Goal: Transaction & Acquisition: Book appointment/travel/reservation

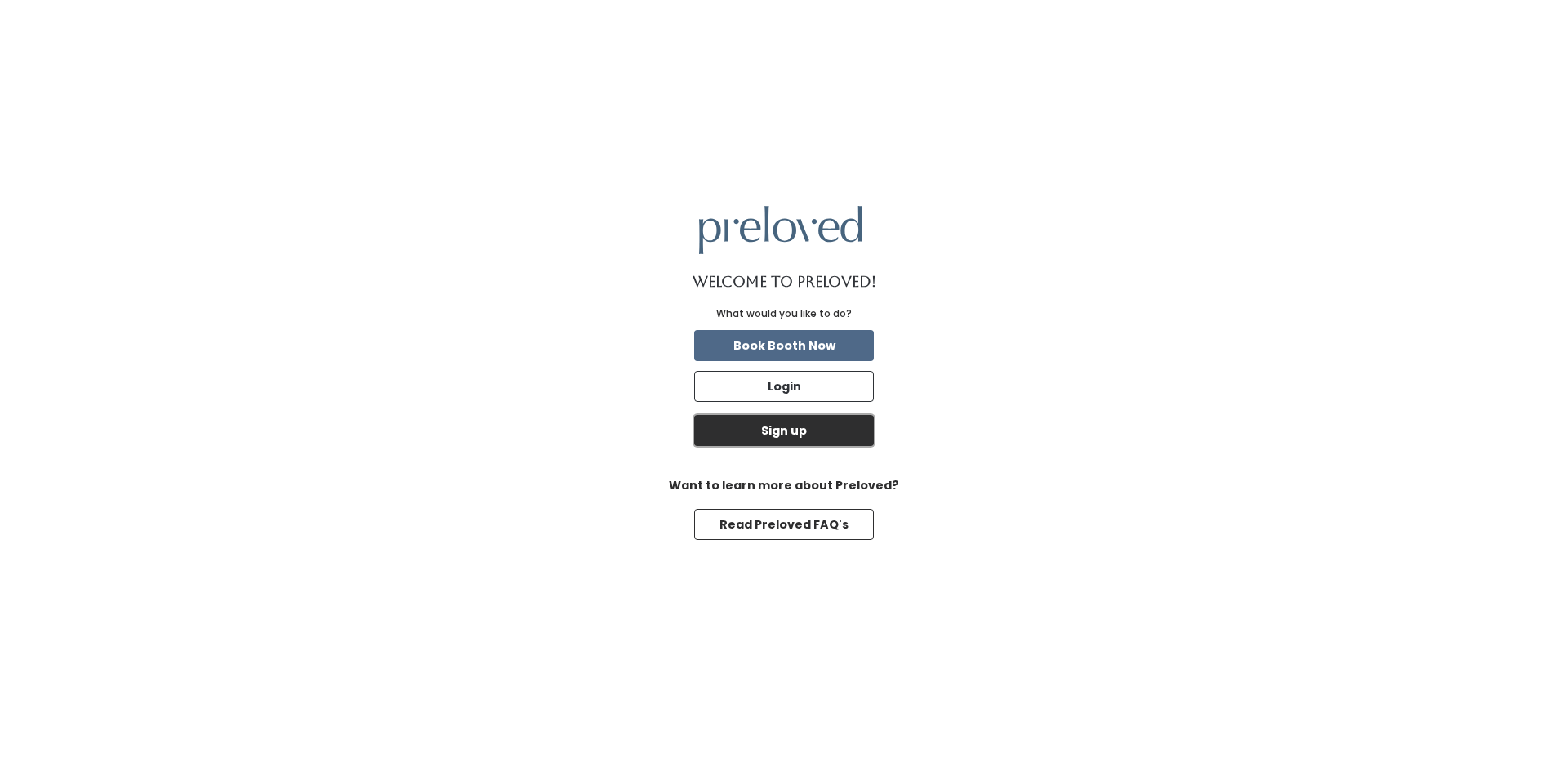
click at [783, 435] on button "Sign up" at bounding box center [784, 431] width 180 height 31
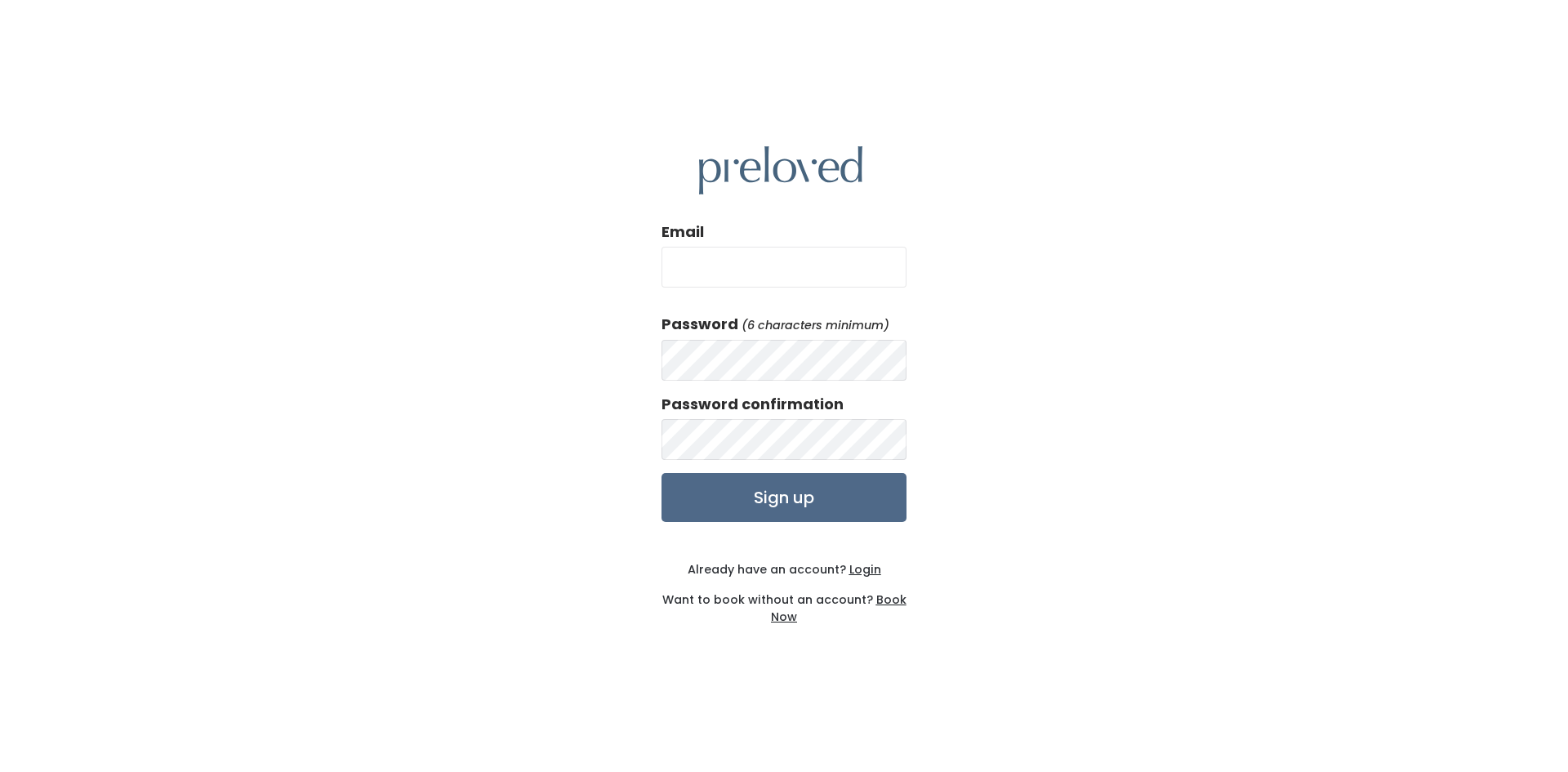
click at [723, 258] on input "Email" at bounding box center [784, 267] width 245 height 41
type input "[PERSON_NAME][EMAIL_ADDRESS][DOMAIN_NAME]"
click at [662, 473] on input "Sign up" at bounding box center [784, 497] width 245 height 49
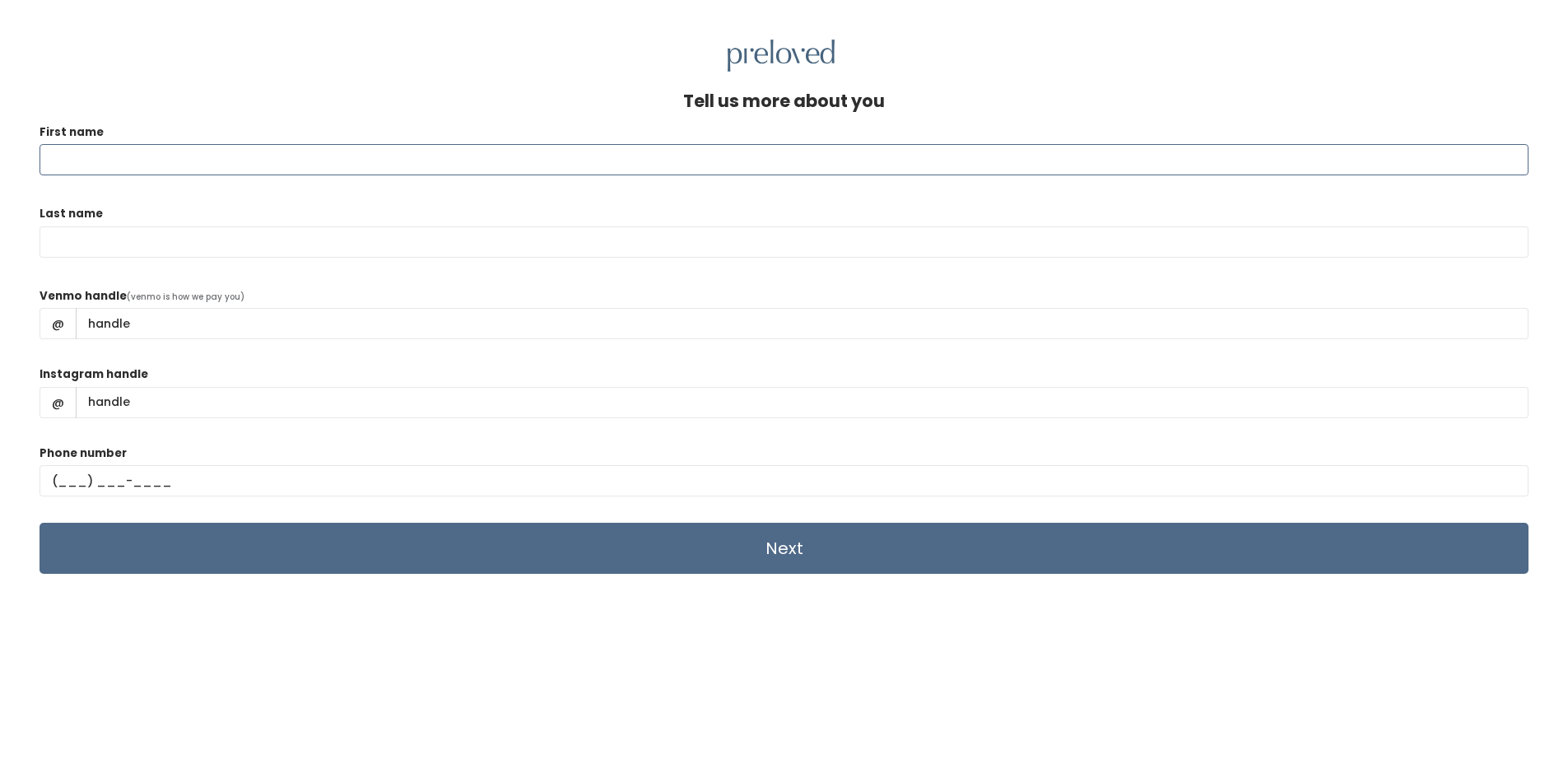
click at [193, 162] on input "First name" at bounding box center [784, 159] width 1489 height 32
type input "Nichole"
type input "Conklin"
click at [415, 287] on div "Venmo handle (venmo is how we pay you) @" at bounding box center [784, 320] width 1489 height 66
click at [199, 328] on input "Venmo handle" at bounding box center [802, 324] width 1453 height 32
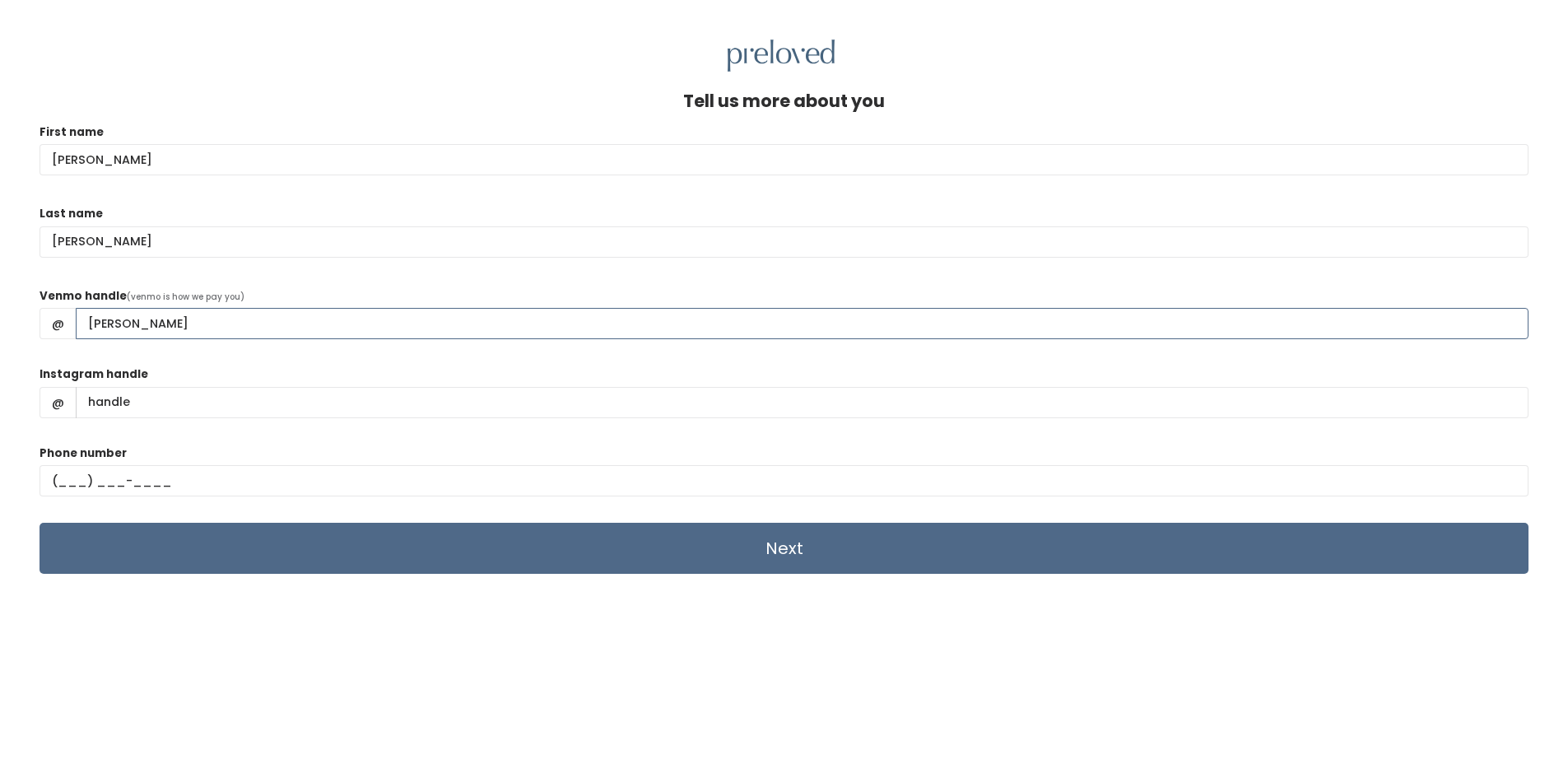
type input "Nichole-Conklin"
click at [112, 406] on input "Instagram handle" at bounding box center [802, 403] width 1453 height 32
type input "nicholeconklin"
click at [56, 484] on input "text" at bounding box center [784, 481] width 1489 height 32
type input "(801) 368-9997"
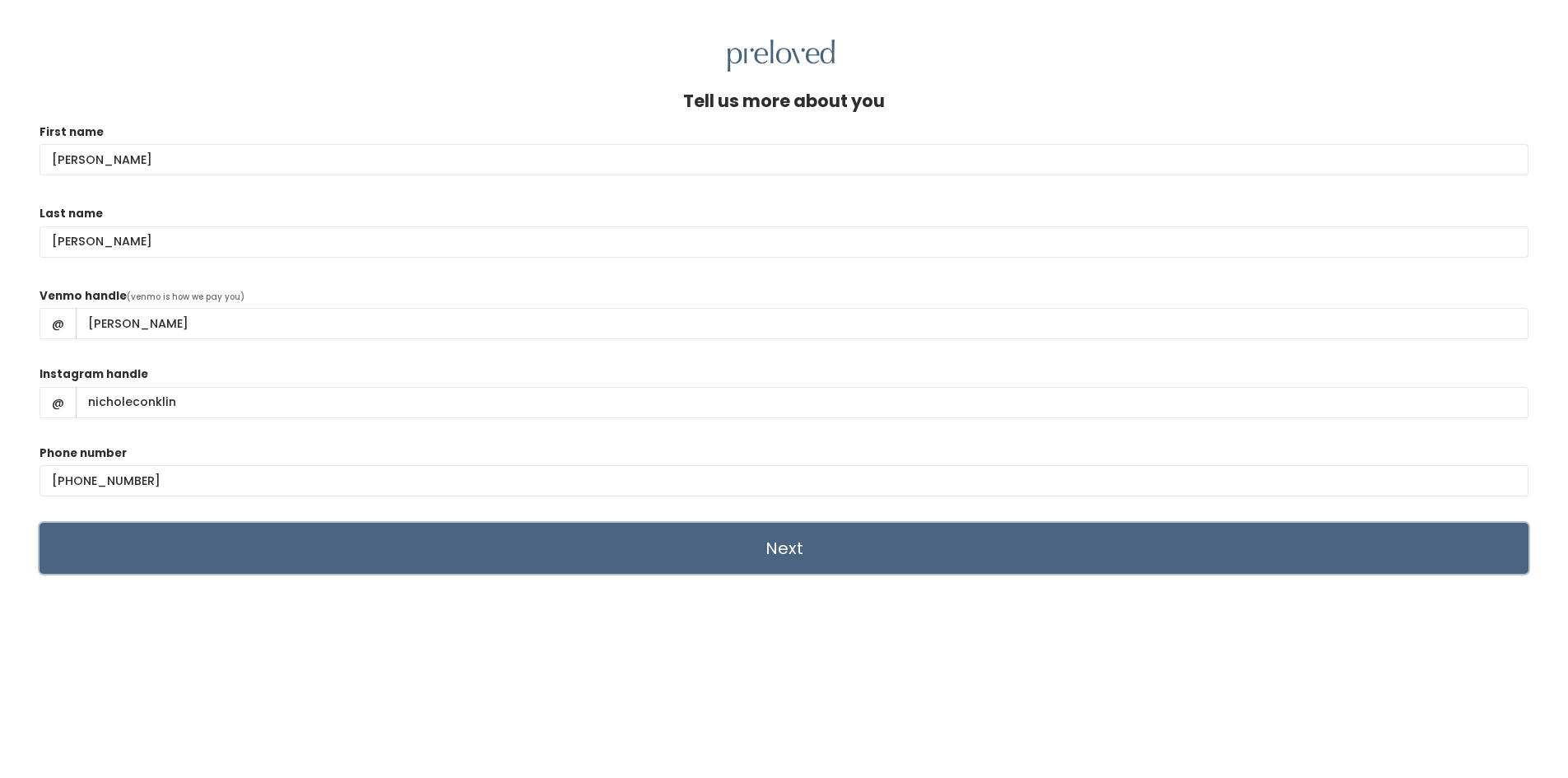
click at [724, 546] on input "Next" at bounding box center [784, 547] width 1489 height 51
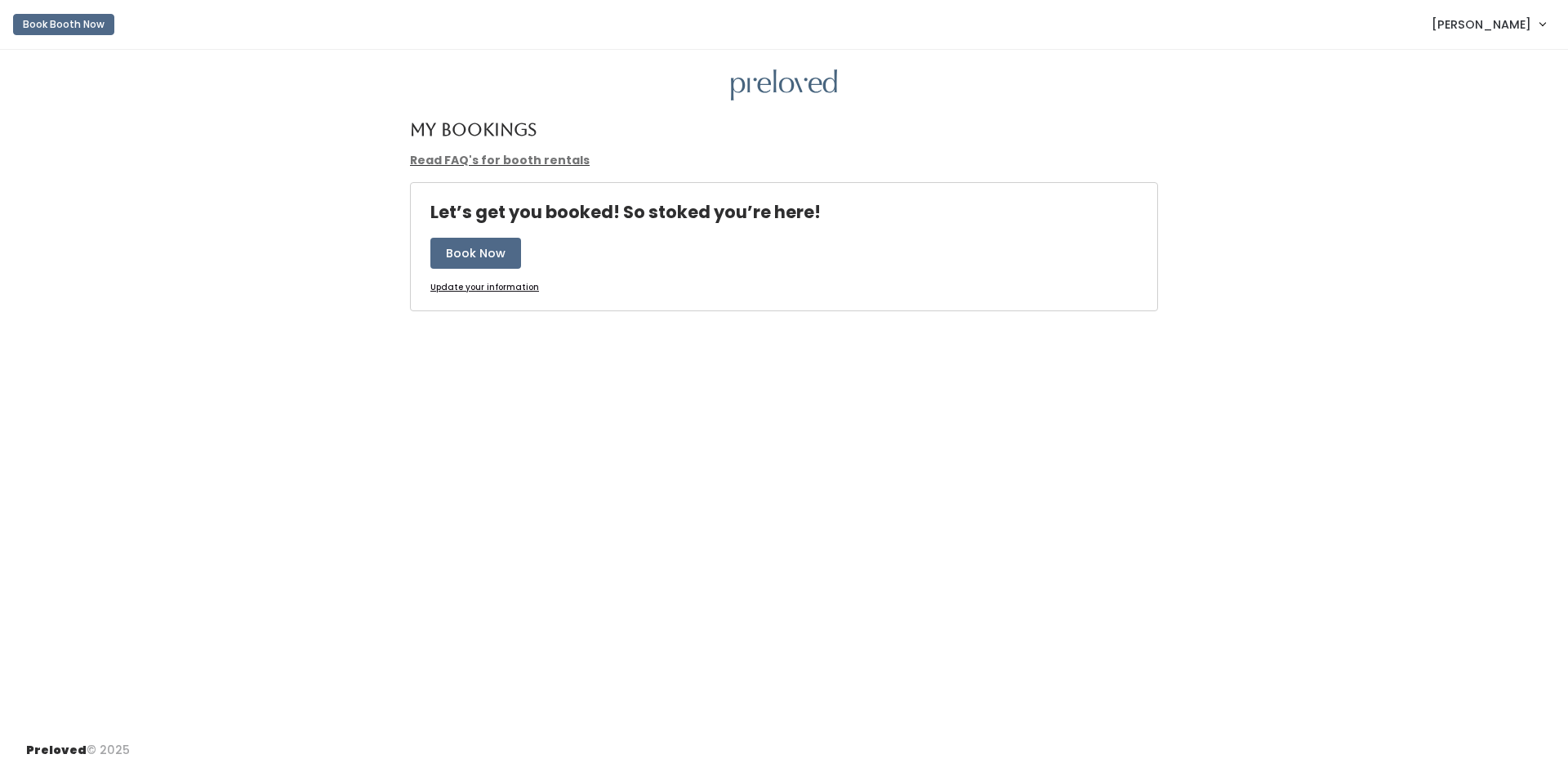
click at [447, 160] on link "Read FAQ's for booth rentals" at bounding box center [500, 160] width 180 height 16
click at [465, 256] on button "Book Now" at bounding box center [475, 253] width 91 height 31
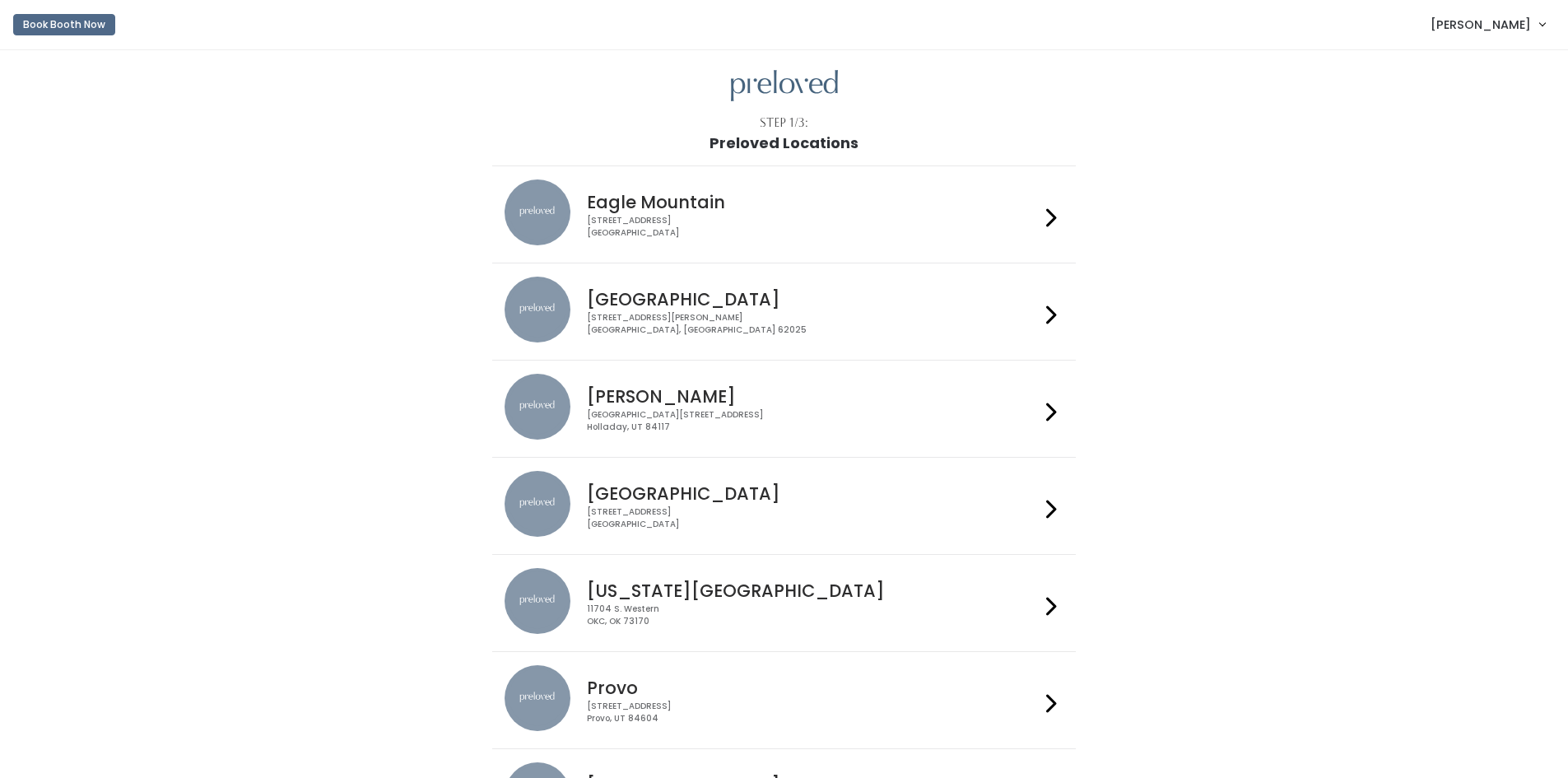
click at [674, 703] on div "230 W Cougar Blvd Provo, UT 84604" at bounding box center [813, 712] width 453 height 24
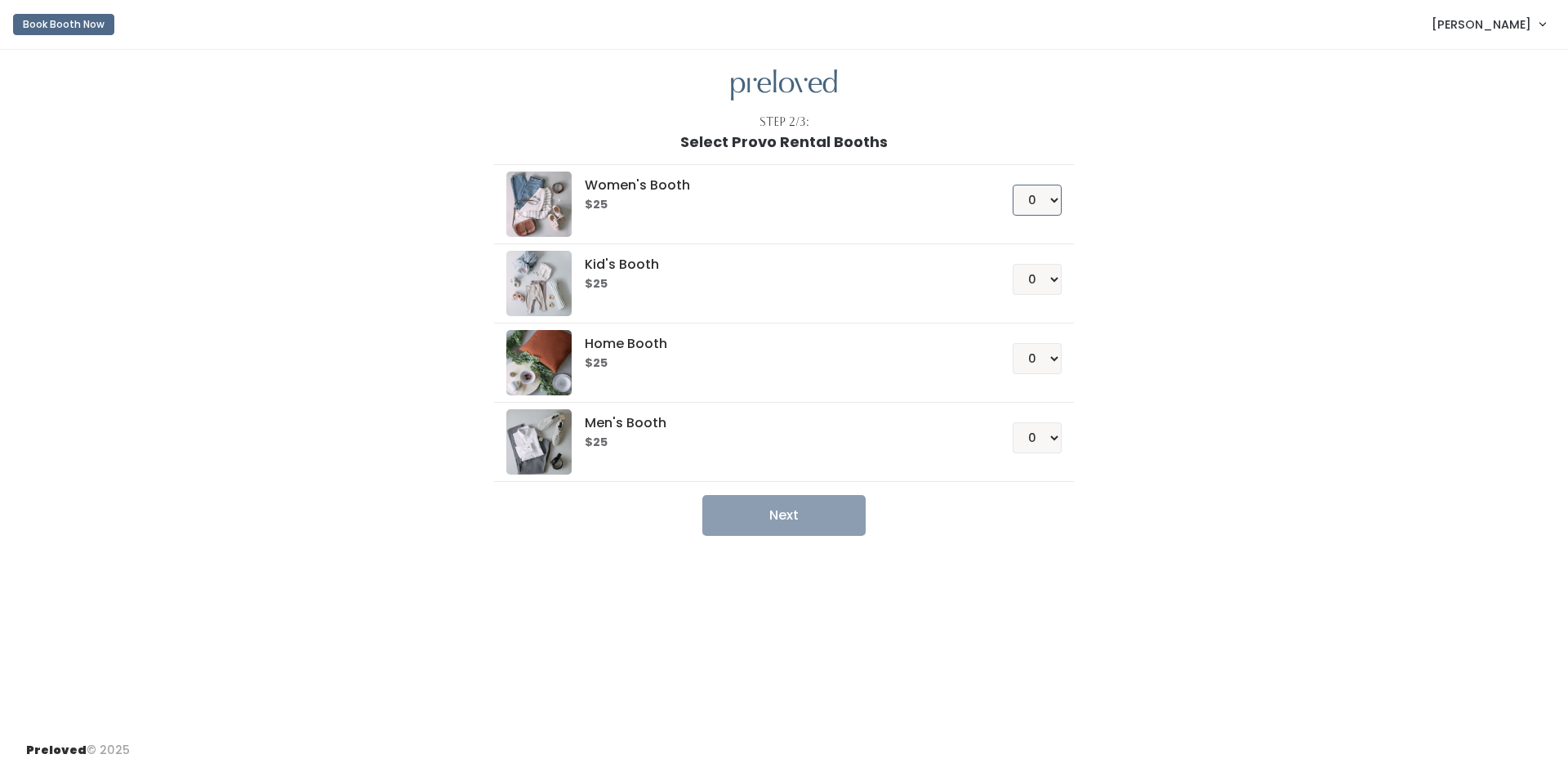
click at [1055, 190] on select "0 1 2 3 4" at bounding box center [1037, 200] width 49 height 31
select select "2"
click at [1013, 185] on select "0 1 2 3 4" at bounding box center [1037, 200] width 49 height 31
click at [729, 516] on button "Next" at bounding box center [784, 516] width 163 height 41
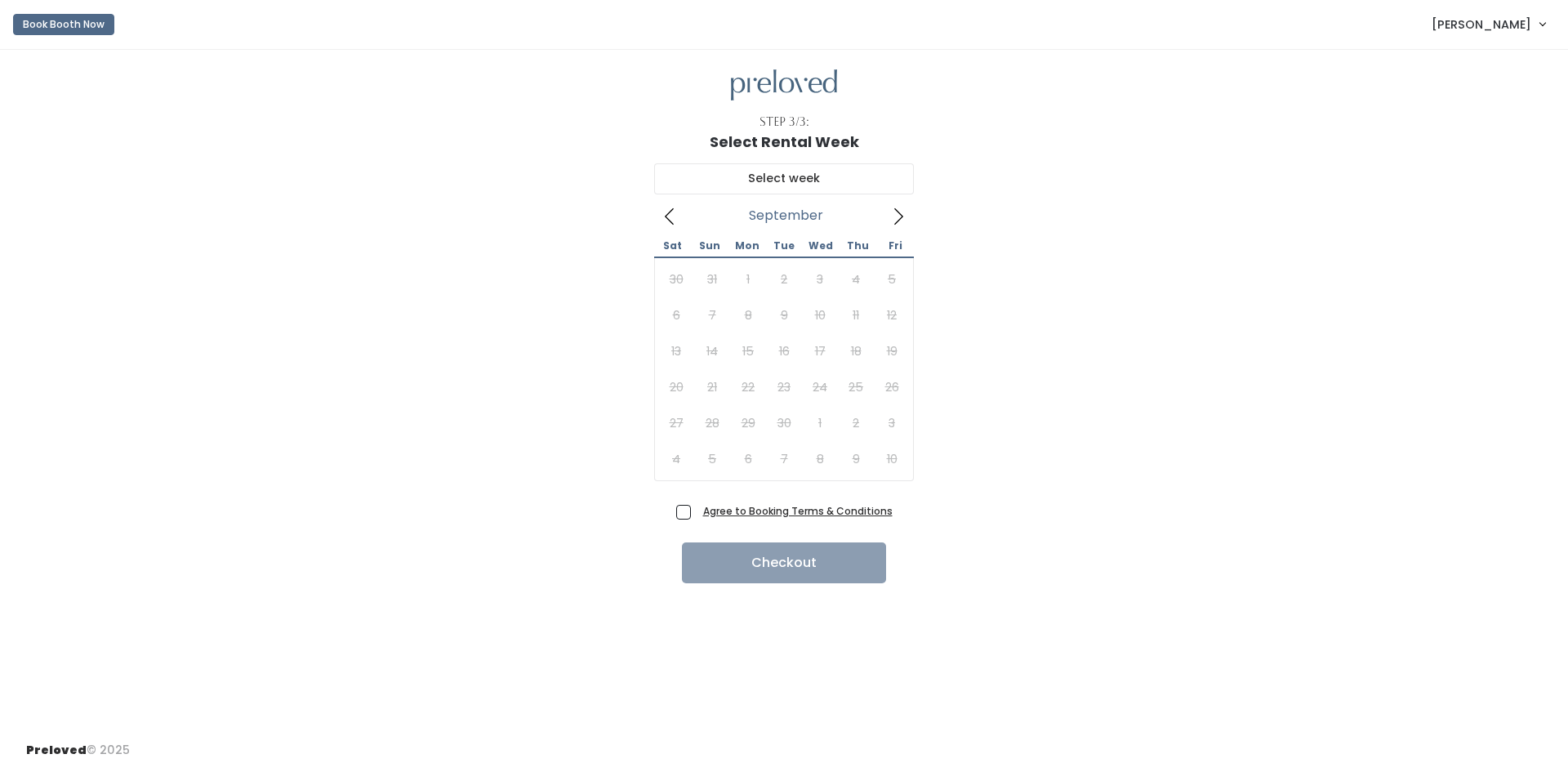
click at [896, 213] on icon at bounding box center [898, 217] width 18 height 18
type input "October 18 to October 24"
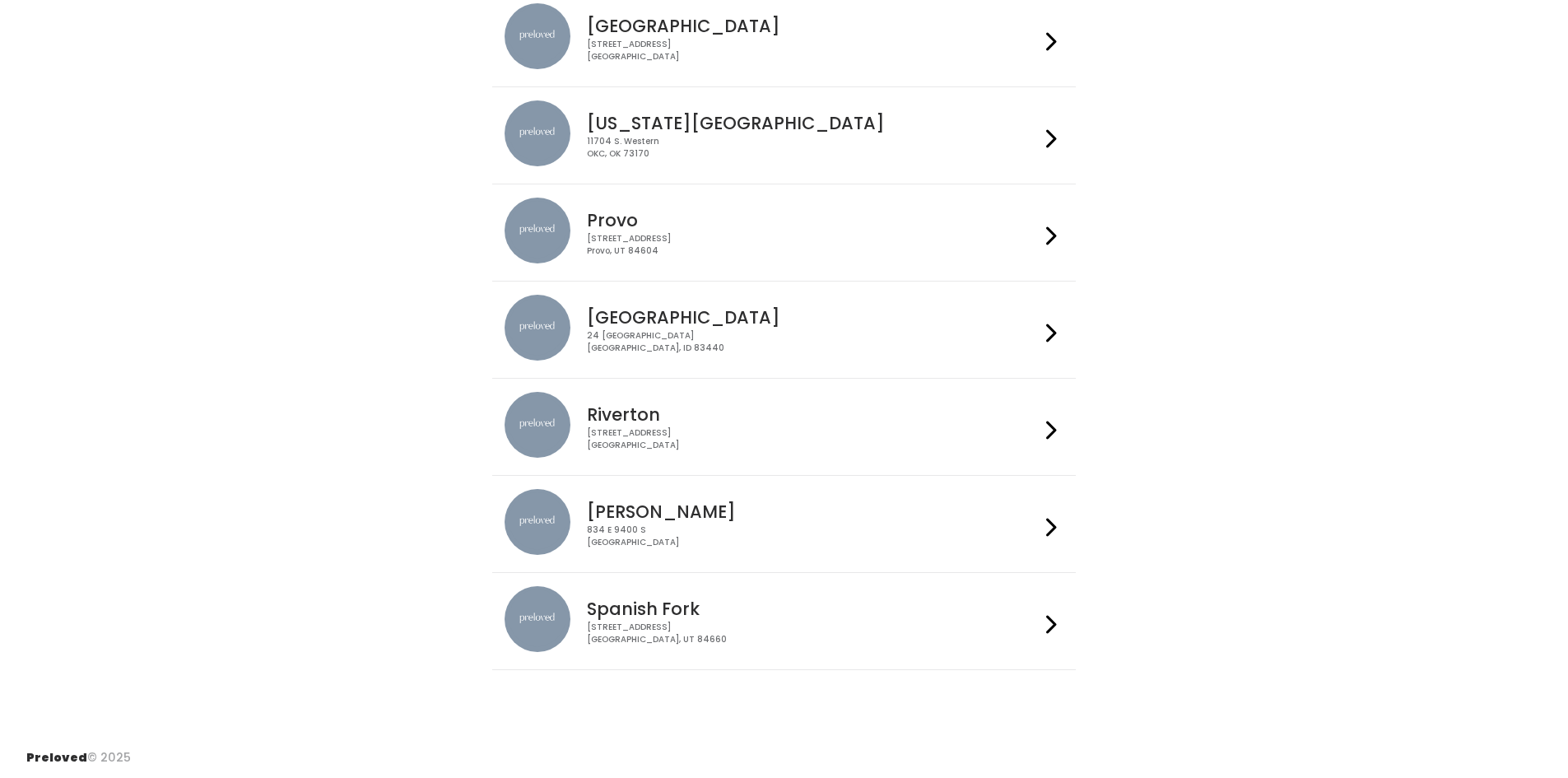
scroll to position [469, 0]
click at [708, 598] on h4 "Spanish Fork" at bounding box center [813, 607] width 453 height 19
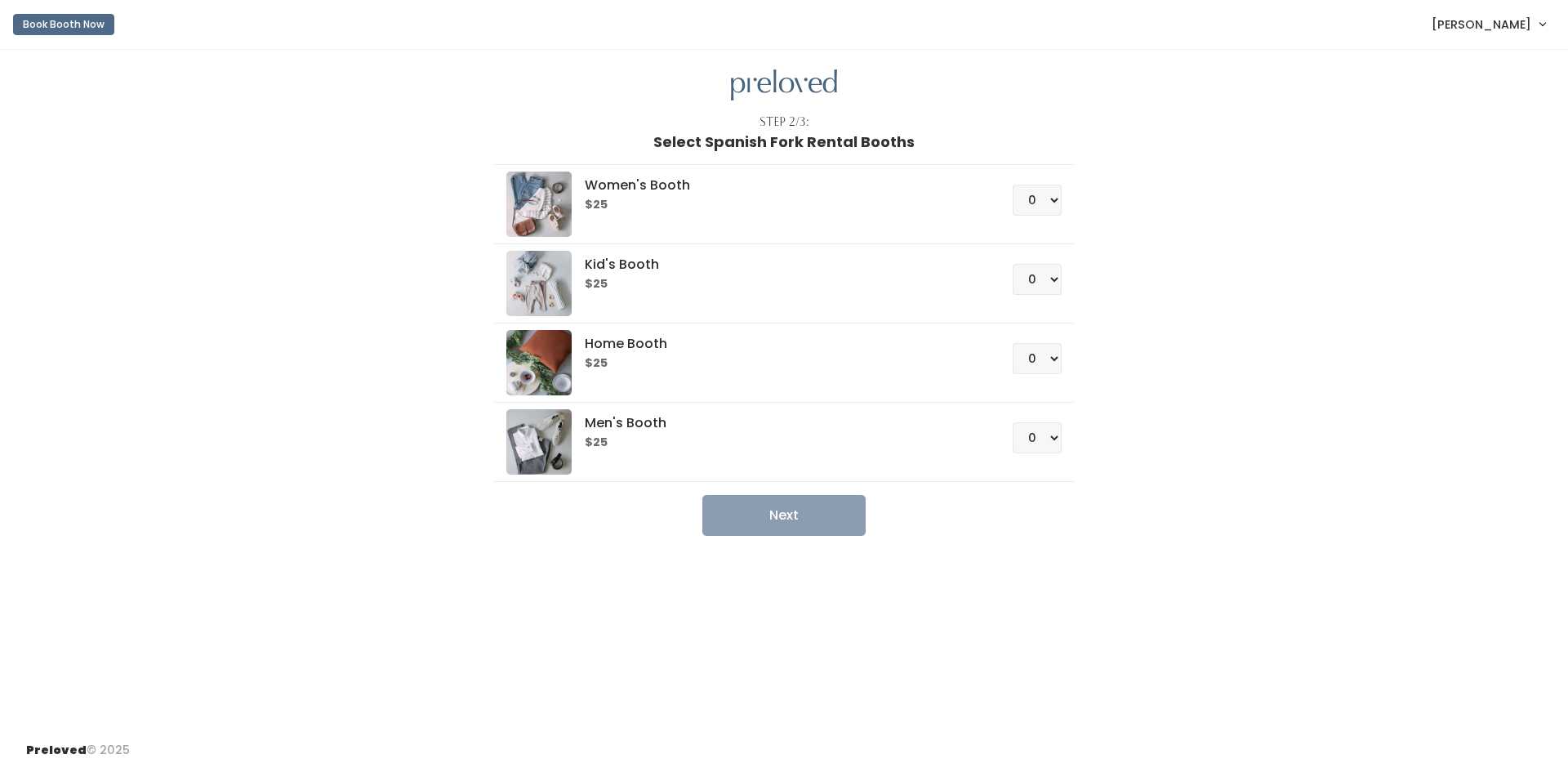
click at [780, 204] on h6 "$25" at bounding box center [779, 205] width 388 height 13
click at [1051, 198] on select "0 1 2 3 4" at bounding box center [1037, 200] width 49 height 31
select select "2"
click at [1013, 185] on select "0 1 2 3 4" at bounding box center [1037, 200] width 49 height 31
click at [776, 522] on button "Next" at bounding box center [784, 516] width 163 height 41
